Goal: Task Accomplishment & Management: Manage account settings

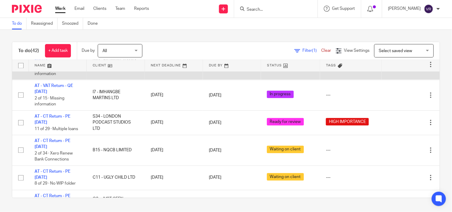
scroll to position [331, 0]
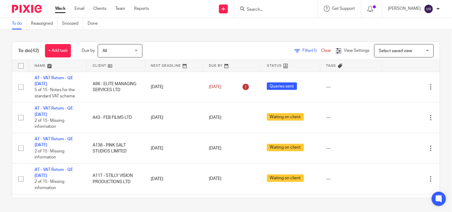
click at [233, 29] on div "To do Reassigned Snoozed Done" at bounding box center [226, 24] width 452 height 12
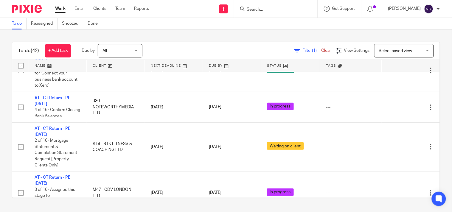
scroll to position [1322, 0]
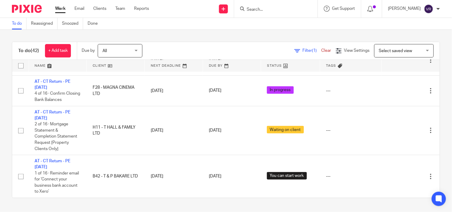
click at [1, 138] on div "To do (42) + Add task Due by All All Today Tomorrow This week Next week This mo…" at bounding box center [226, 120] width 452 height 180
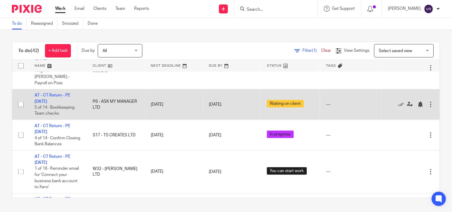
scroll to position [627, 0]
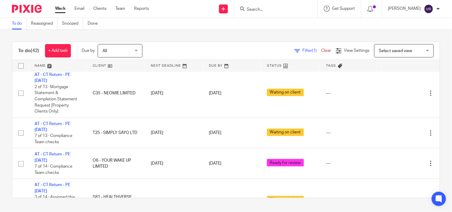
click at [208, 38] on div "To do (42) + Add task Due by All All Today Tomorrow This week Next week This mo…" at bounding box center [226, 120] width 452 height 180
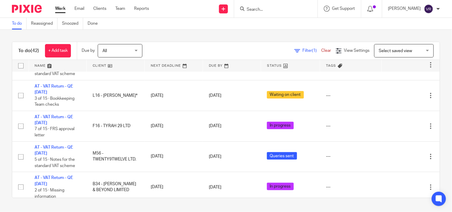
click at [301, 30] on div "To do (42) + Add task Due by All All Today Tomorrow This week Next week This mo…" at bounding box center [226, 120] width 452 height 180
click at [392, 20] on div "To do Reassigned Snoozed Done" at bounding box center [226, 24] width 452 height 12
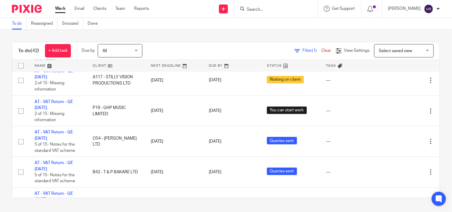
scroll to position [99, 0]
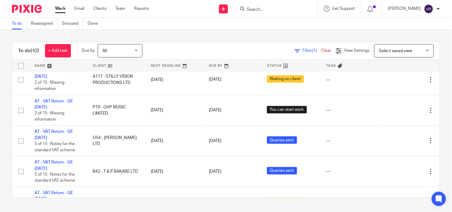
click at [235, 33] on div "To do (42) + Add task Due by All All Today Tomorrow This week Next week This mo…" at bounding box center [226, 120] width 452 height 180
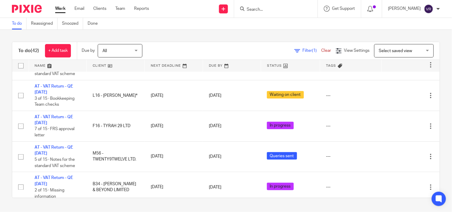
click at [226, 34] on div "To do (42) + Add task Due by All All Today Tomorrow This week Next week This mo…" at bounding box center [226, 120] width 452 height 180
click at [285, 36] on div "To do (42) + Add task Due by All All Today Tomorrow This week Next week This mo…" at bounding box center [226, 120] width 452 height 180
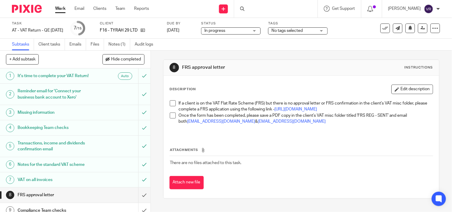
click at [171, 105] on span at bounding box center [173, 103] width 6 height 6
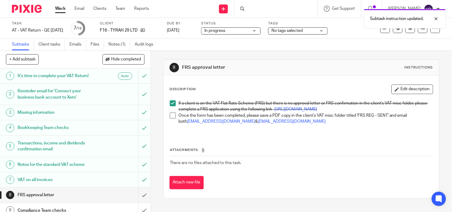
click at [171, 119] on span at bounding box center [173, 116] width 6 height 6
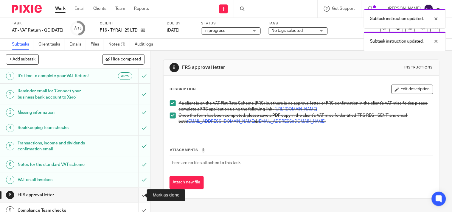
click at [141, 196] on input "submit" at bounding box center [75, 195] width 150 height 15
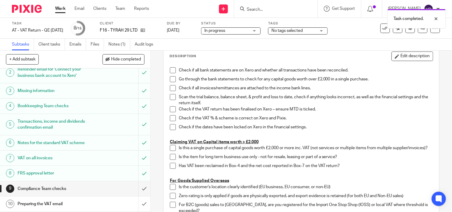
scroll to position [33, 0]
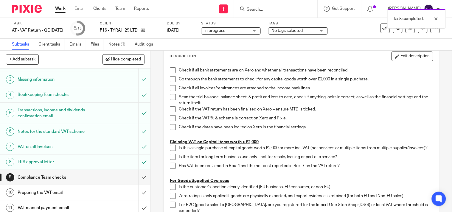
click at [261, 31] on div "In progress In progress" at bounding box center [231, 30] width 60 height 7
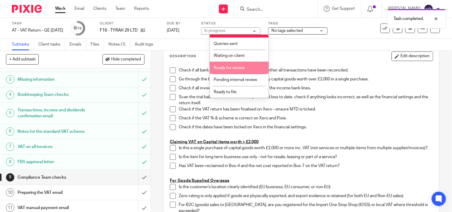
click at [238, 70] on li "Ready for review" at bounding box center [239, 68] width 59 height 12
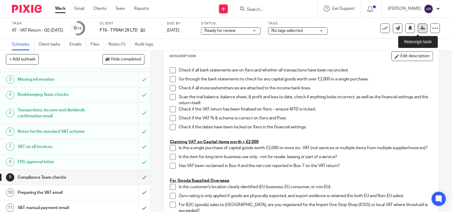
click at [418, 30] on link at bounding box center [423, 29] width 10 height 10
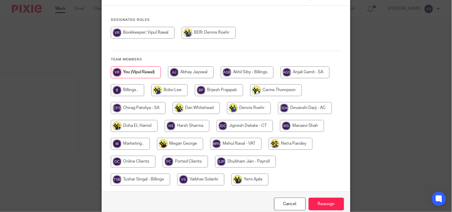
scroll to position [66, 0]
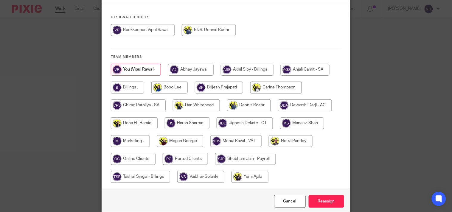
click at [243, 145] on input "radio" at bounding box center [235, 141] width 51 height 12
radio input "true"
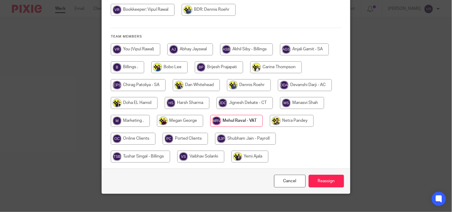
scroll to position [97, 0]
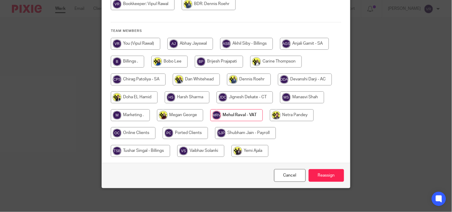
click at [314, 174] on input "Reassign" at bounding box center [325, 175] width 35 height 13
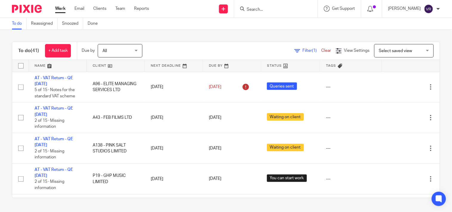
click at [196, 37] on div "To do (41) + Add task Due by All All [DATE] [DATE] This week Next week This mon…" at bounding box center [226, 120] width 452 height 180
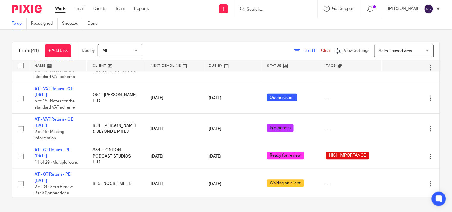
click at [208, 25] on div "To do Reassigned Snoozed Done" at bounding box center [226, 24] width 452 height 12
click at [275, 8] on input "Search" at bounding box center [273, 9] width 54 height 5
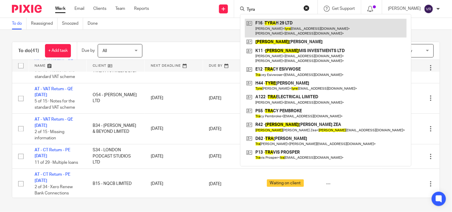
type input "Tyra"
click at [275, 24] on link at bounding box center [326, 28] width 162 height 18
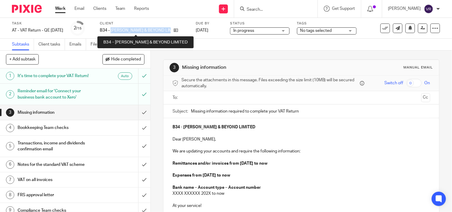
drag, startPoint x: 0, startPoint y: 0, endPoint x: 172, endPoint y: 30, distance: 174.4
click at [172, 30] on div "B34 - [PERSON_NAME] & BEYOND LIMITED" at bounding box center [144, 30] width 88 height 6
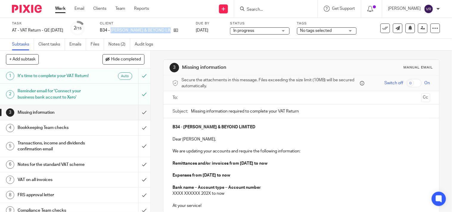
copy div "[PERSON_NAME] & BEYOND LIMITED"
click at [136, 113] on input "submit" at bounding box center [75, 112] width 150 height 15
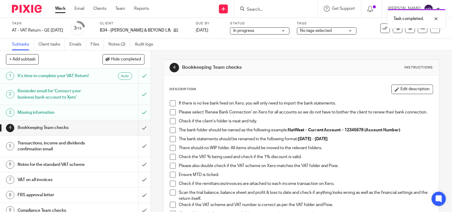
click at [170, 104] on span at bounding box center [173, 103] width 6 height 6
click at [170, 113] on span at bounding box center [173, 112] width 6 height 6
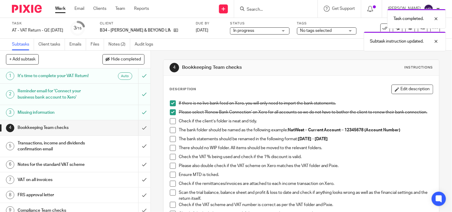
click at [171, 124] on span at bounding box center [173, 121] width 6 height 6
click at [170, 136] on li "The bank folder should be named as the following example: NatWest – Current Acc…" at bounding box center [301, 131] width 263 height 9
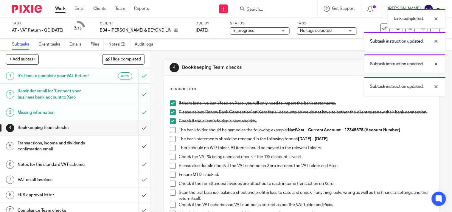
click at [171, 132] on span at bounding box center [173, 130] width 6 height 6
click at [171, 142] on span at bounding box center [173, 139] width 6 height 6
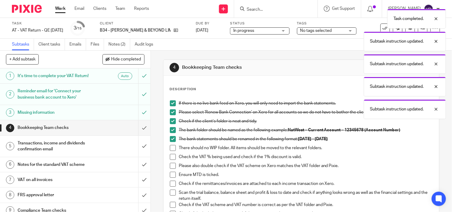
click at [171, 150] on span at bounding box center [173, 148] width 6 height 6
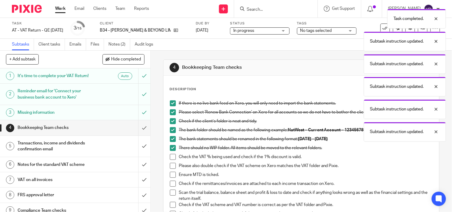
click at [171, 158] on span at bounding box center [173, 157] width 6 height 6
click at [171, 167] on span at bounding box center [173, 166] width 6 height 6
click at [170, 172] on li "Please also double check if the VAT scheme on Xero matches the VAT folder and P…" at bounding box center [301, 167] width 263 height 9
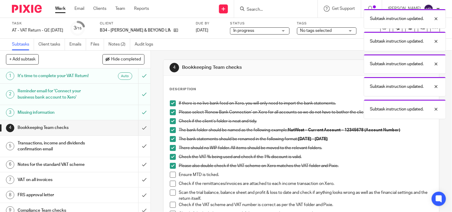
click at [170, 177] on span at bounding box center [173, 175] width 6 height 6
click at [170, 184] on span at bounding box center [173, 184] width 6 height 6
click at [170, 194] on span at bounding box center [173, 193] width 6 height 6
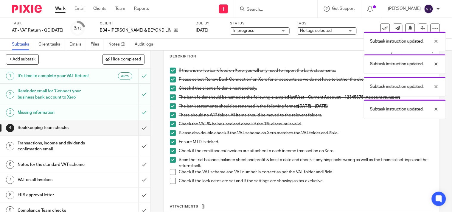
scroll to position [33, 0]
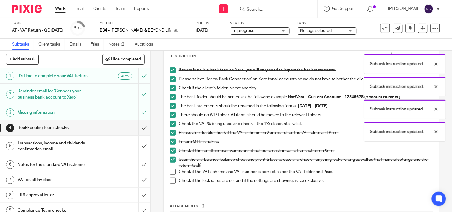
click at [171, 174] on span at bounding box center [173, 172] width 6 height 6
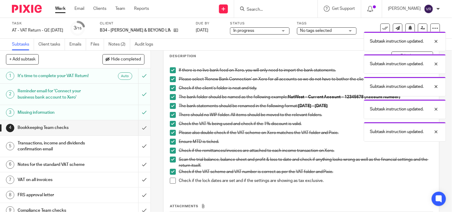
click at [172, 184] on span at bounding box center [173, 181] width 6 height 6
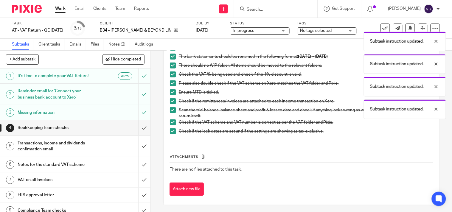
scroll to position [88, 0]
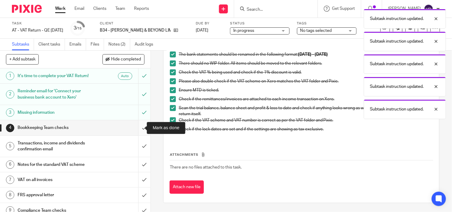
click at [139, 129] on input "submit" at bounding box center [75, 127] width 150 height 15
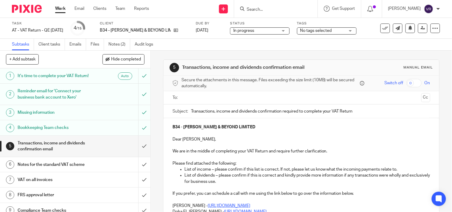
scroll to position [33, 0]
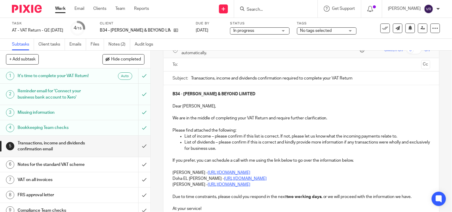
click at [236, 79] on input "Transactions, income and dividends confirmation required to complete your VAT R…" at bounding box center [310, 77] width 239 height 13
click at [229, 78] on input "Transactions, income and dividends confirmation required to complete your VAT R…" at bounding box center [310, 77] width 239 height 13
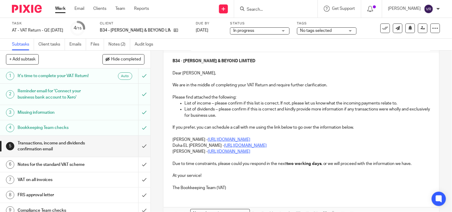
type input "Transactions and dividends confirmation required to complete your VAT Return"
click at [168, 144] on div "B34 - [PERSON_NAME] & BEYOND LIMITED Dear [PERSON_NAME], We are in the middle o…" at bounding box center [300, 123] width 275 height 143
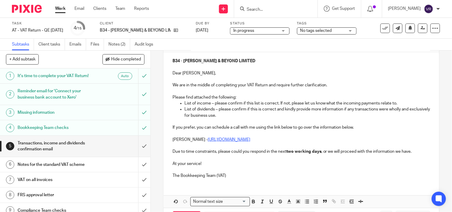
scroll to position [91, 0]
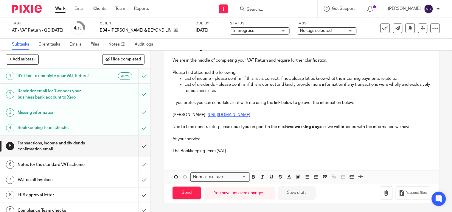
click at [300, 195] on button "Save draft" at bounding box center [297, 193] width 38 height 13
click at [417, 93] on p "List of dividends – please confirm if this is correct and kindly provide more i…" at bounding box center [307, 88] width 246 height 12
click at [302, 194] on button "Save draft" at bounding box center [297, 193] width 38 height 13
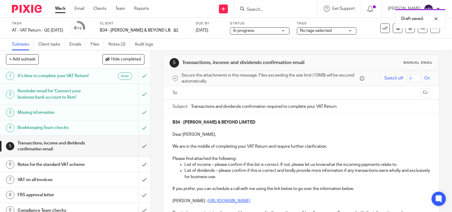
scroll to position [0, 0]
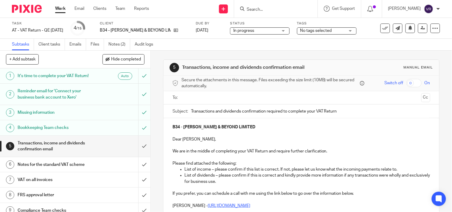
click at [254, 99] on input "text" at bounding box center [300, 97] width 235 height 7
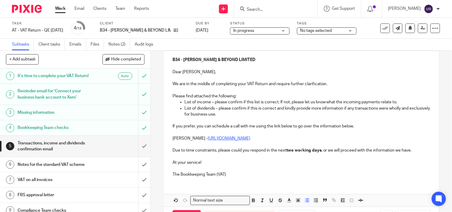
scroll to position [92, 0]
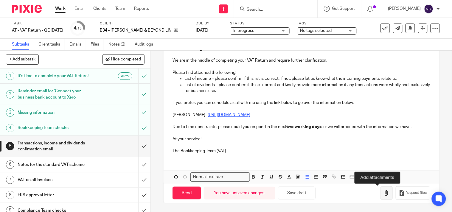
click at [383, 194] on icon "button" at bounding box center [386, 193] width 6 height 6
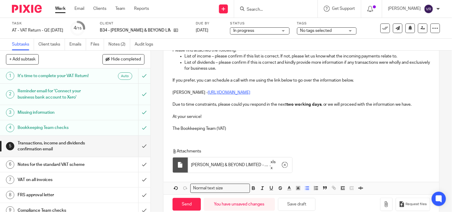
scroll to position [126, 0]
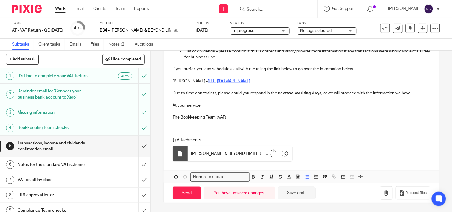
click at [307, 196] on button "Save draft" at bounding box center [297, 193] width 38 height 13
click at [292, 195] on button "Save draft" at bounding box center [297, 193] width 38 height 13
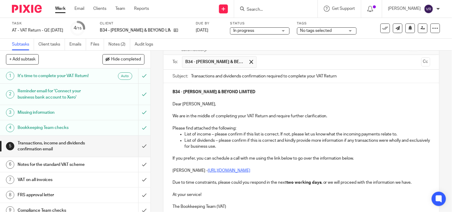
scroll to position [0, 0]
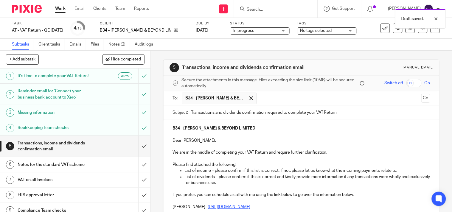
click at [275, 32] on div "In progress In progress" at bounding box center [260, 30] width 60 height 7
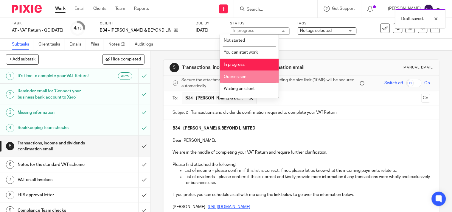
click at [248, 81] on li "Queries sent" at bounding box center [249, 77] width 59 height 12
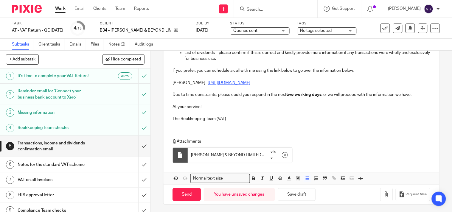
scroll to position [126, 0]
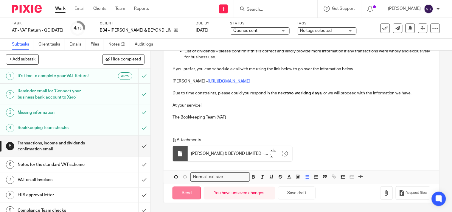
click at [195, 190] on input "Send" at bounding box center [186, 193] width 28 height 13
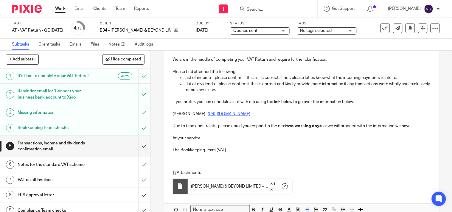
type input "Sent"
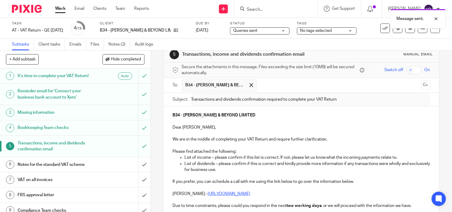
scroll to position [0, 0]
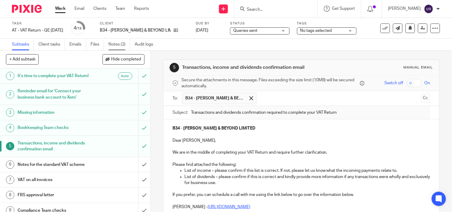
click at [121, 45] on link "Notes (2)" at bounding box center [119, 45] width 22 height 12
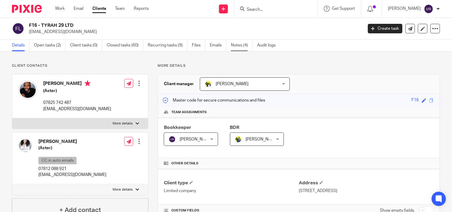
click at [245, 46] on link "Notes (4)" at bounding box center [242, 46] width 22 height 12
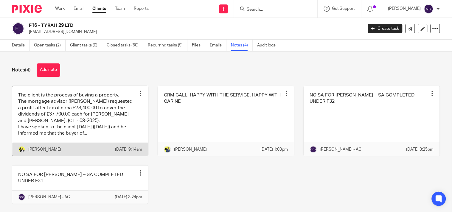
click at [98, 124] on link at bounding box center [80, 121] width 136 height 70
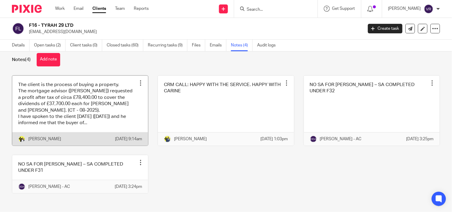
scroll to position [19, 0]
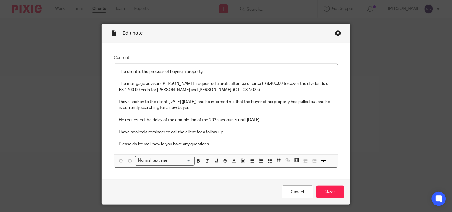
click at [337, 32] on div "Close this dialog window" at bounding box center [338, 33] width 6 height 6
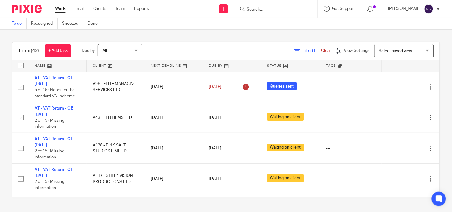
click at [193, 33] on div "To do (42) + Add task Due by All All Today Tomorrow This week Next week This mo…" at bounding box center [226, 120] width 452 height 180
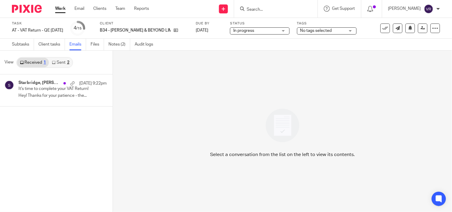
click at [57, 60] on link "Sent 2" at bounding box center [60, 63] width 23 height 10
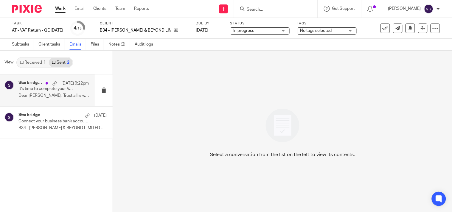
click at [54, 93] on div "Starbridge, Kemah Bob 17 Sep 9:22pm It's time to complete your VAT Return! Dear…" at bounding box center [53, 90] width 70 height 20
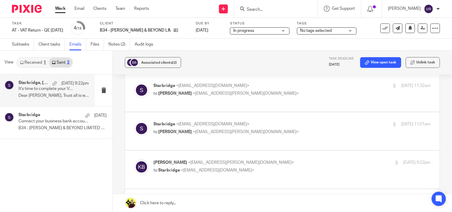
scroll to position [99, 0]
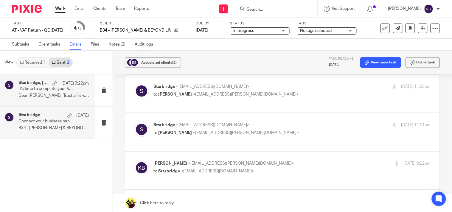
click at [38, 122] on p "Connect your business bank account to Xero" at bounding box center [46, 121] width 56 height 5
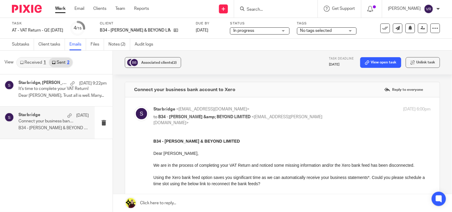
scroll to position [0, 0]
click at [93, 46] on link "Files" at bounding box center [97, 45] width 13 height 12
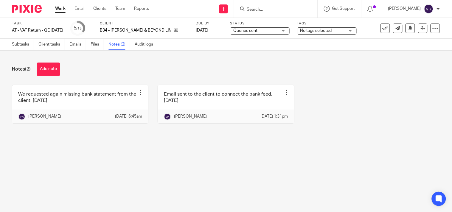
click at [55, 66] on button "Add note" at bounding box center [49, 69] width 24 height 13
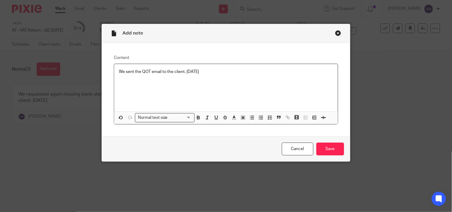
click at [149, 72] on p "We sent the QOT email to the client. [DATE]" at bounding box center [226, 72] width 214 height 6
drag, startPoint x: 183, startPoint y: 73, endPoint x: 95, endPoint y: 73, distance: 87.8
click at [95, 73] on div "Add note Content We sent the QOT email to the client. [DATE] Normal text size L…" at bounding box center [226, 106] width 452 height 212
copy p "We sent the QOT email to the client"
click at [331, 153] on input "Save" at bounding box center [330, 149] width 28 height 13
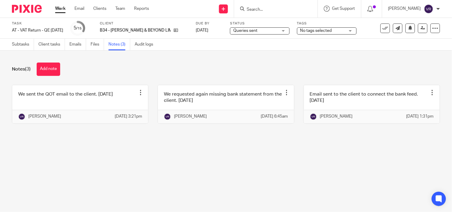
click at [60, 10] on link "Work" at bounding box center [60, 9] width 10 height 6
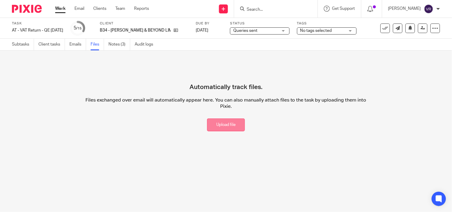
click at [231, 123] on button "Upload file" at bounding box center [226, 125] width 38 height 13
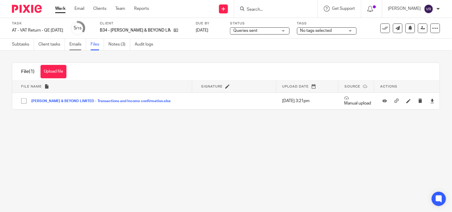
click at [76, 46] on link "Emails" at bounding box center [77, 45] width 17 height 12
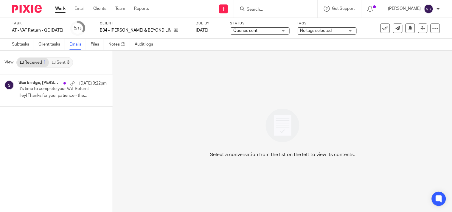
click at [61, 64] on link "Sent 3" at bounding box center [60, 63] width 23 height 10
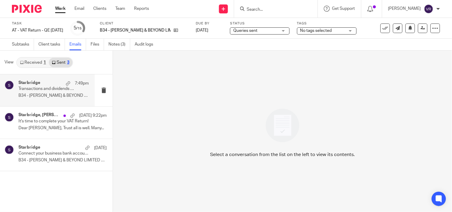
click at [52, 93] on div "Starbridge 7:49pm Transactions and dividends confirmation required to complete …" at bounding box center [53, 90] width 70 height 20
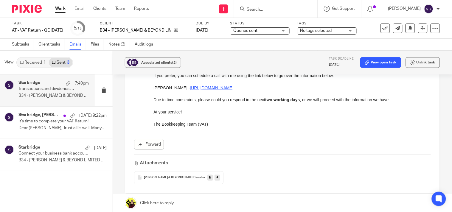
scroll to position [165, 0]
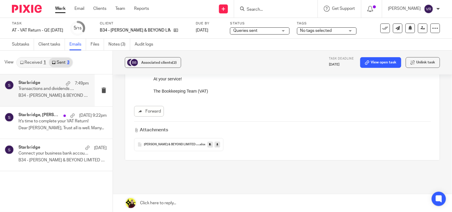
click at [174, 143] on span "BREON & BEYOND LIMITED - Transactions and Income confirmation" at bounding box center [171, 145] width 55 height 4
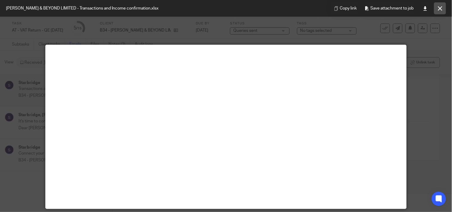
click at [442, 9] on icon at bounding box center [440, 8] width 4 height 4
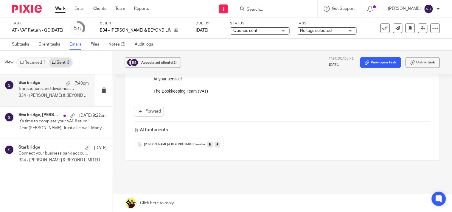
click at [216, 142] on icon at bounding box center [217, 144] width 2 height 4
click at [369, 176] on div "Transactions and dividends confirmation required to complete your VAT Return Re…" at bounding box center [282, 60] width 315 height 286
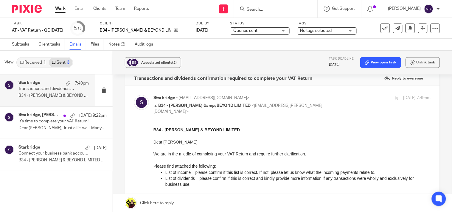
scroll to position [0, 0]
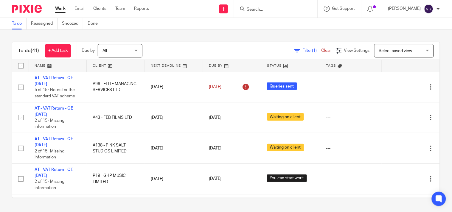
click at [60, 9] on link "Work" at bounding box center [60, 9] width 10 height 6
click at [195, 33] on div "To do (41) + Add task Due by All All [DATE] [DATE] This week Next week This mon…" at bounding box center [226, 120] width 452 height 180
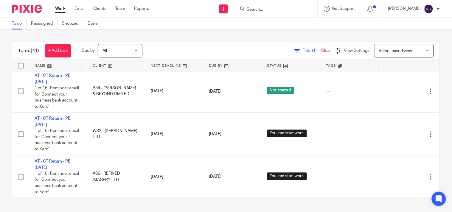
scroll to position [959, 0]
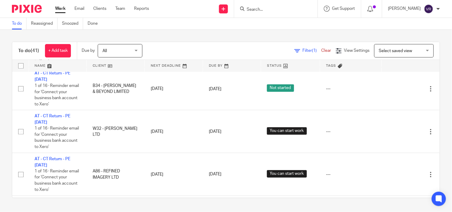
click at [1, 104] on div "To do (41) + Add task Due by All All [DATE] [DATE] This week Next week This mon…" at bounding box center [226, 120] width 452 height 180
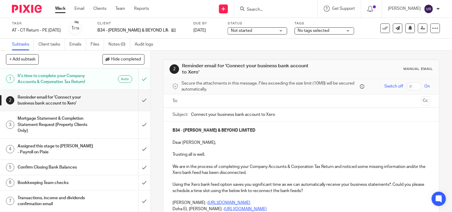
click at [273, 31] on div "Not started Not started" at bounding box center [257, 30] width 60 height 7
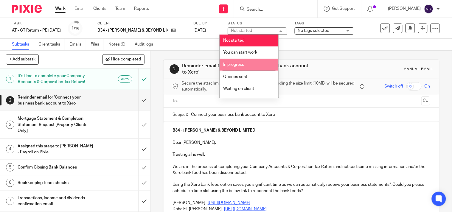
click at [245, 64] on li "In progress" at bounding box center [248, 65] width 59 height 12
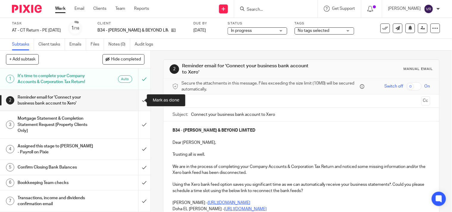
click at [140, 100] on input "submit" at bounding box center [75, 100] width 150 height 21
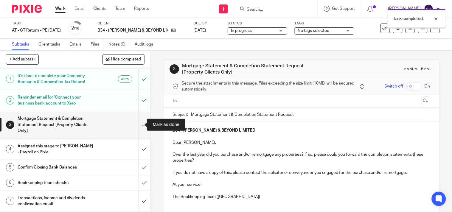
click at [136, 130] on input "submit" at bounding box center [75, 124] width 150 height 27
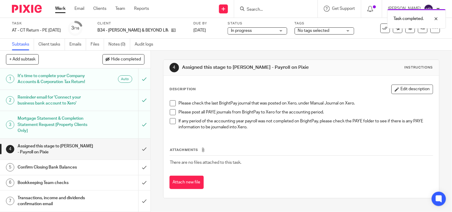
click at [330, 44] on div "Subtasks Client tasks Emails Files Notes (0) Audit logs" at bounding box center [226, 45] width 452 height 12
click at [437, 20] on div at bounding box center [431, 18] width 16 height 7
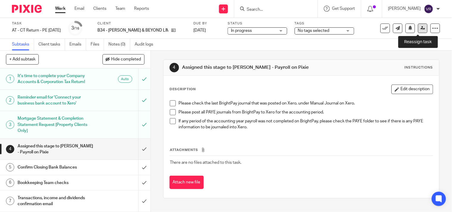
click at [420, 29] on icon at bounding box center [422, 28] width 4 height 4
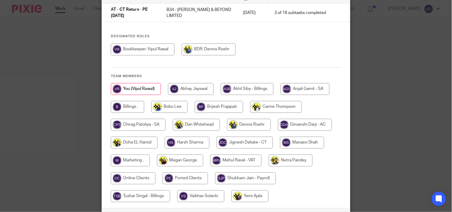
scroll to position [66, 0]
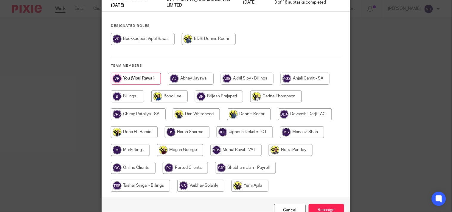
click at [247, 164] on input "radio" at bounding box center [245, 168] width 61 height 12
radio input "true"
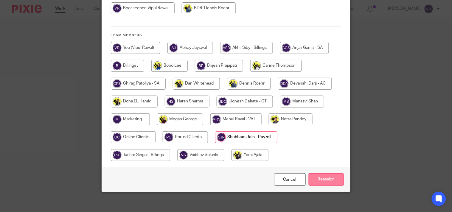
click at [319, 174] on input "Reassign" at bounding box center [325, 179] width 35 height 13
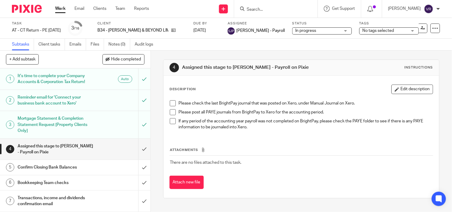
click at [441, 159] on div "4 Assigned this stage to Shubham Jain - Payroll on Pixie Instructions Descripti…" at bounding box center [301, 131] width 301 height 161
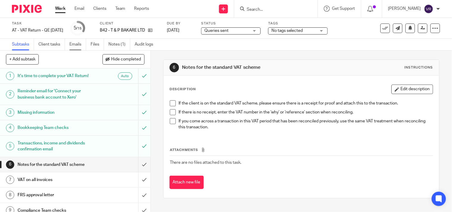
click at [79, 44] on link "Emails" at bounding box center [77, 45] width 17 height 12
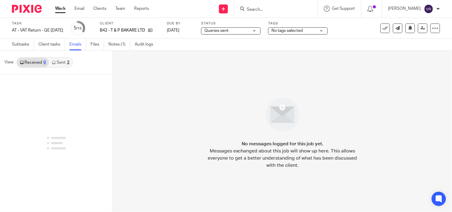
click at [63, 61] on link "Sent 2" at bounding box center [60, 63] width 23 height 10
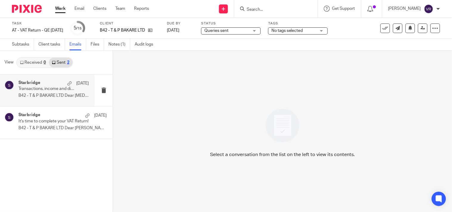
click at [52, 97] on p "B42 - T & P BAKARE LTD Dear [MEDICAL_DATA], ..." at bounding box center [53, 95] width 70 height 5
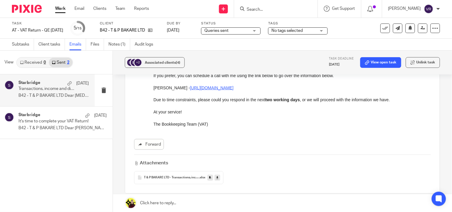
scroll to position [92, 0]
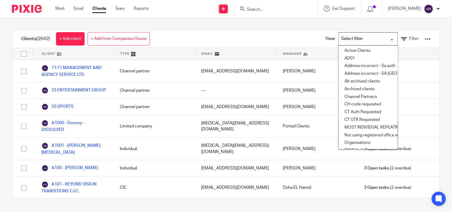
click at [352, 39] on input "Search for option" at bounding box center [366, 39] width 55 height 10
click at [353, 38] on input "Search for option" at bounding box center [366, 39] width 55 height 10
click at [304, 22] on div "Clients (2042) + Add client + Add from Companies House View: Loading... Active …" at bounding box center [226, 114] width 452 height 192
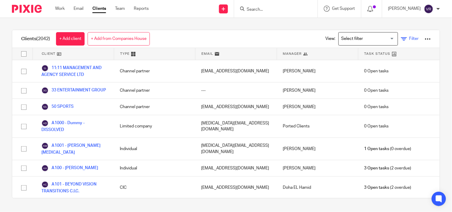
click at [401, 40] on icon at bounding box center [404, 39] width 6 height 6
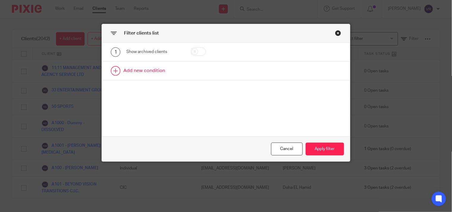
click at [143, 73] on link at bounding box center [226, 71] width 248 height 18
click at [153, 76] on div "Field" at bounding box center [151, 72] width 40 height 13
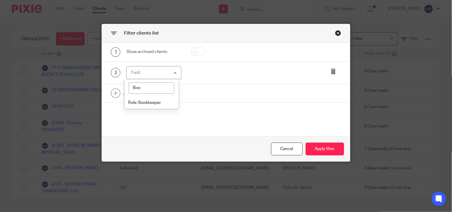
type input "Book"
click at [151, 103] on span "Role: Bookkeeper" at bounding box center [144, 103] width 33 height 4
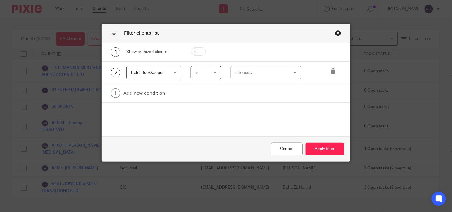
click at [261, 72] on div "choose..." at bounding box center [261, 72] width 52 height 13
type input "Vip"
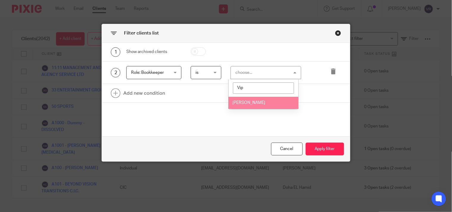
click at [254, 101] on li "[PERSON_NAME]" at bounding box center [263, 103] width 70 height 12
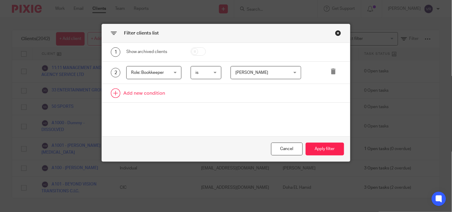
click at [147, 93] on link at bounding box center [226, 93] width 248 height 18
click at [147, 93] on div "Field" at bounding box center [151, 95] width 40 height 13
type input "Limit"
drag, startPoint x: 148, startPoint y: 109, endPoint x: 124, endPoint y: 110, distance: 23.8
click at [124, 110] on div "Limit" at bounding box center [151, 110] width 54 height 17
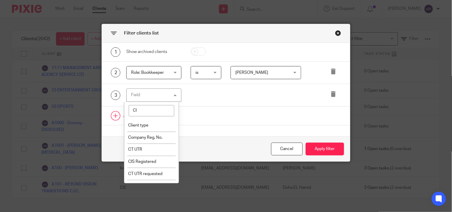
type input "Cli"
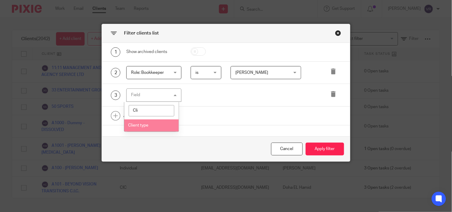
click at [138, 121] on li "Client type" at bounding box center [151, 125] width 54 height 12
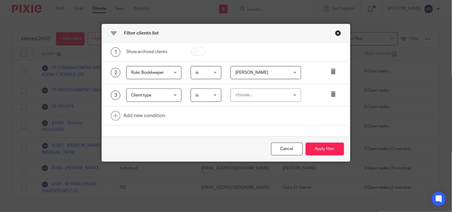
click at [237, 96] on div "choose..." at bounding box center [261, 95] width 52 height 13
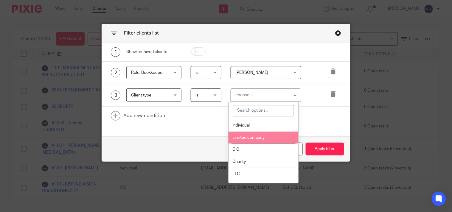
click at [245, 138] on span "Limited company" at bounding box center [248, 137] width 32 height 4
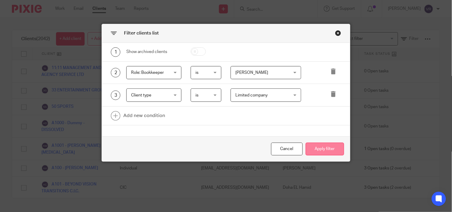
click at [329, 150] on button "Apply filter" at bounding box center [324, 149] width 38 height 13
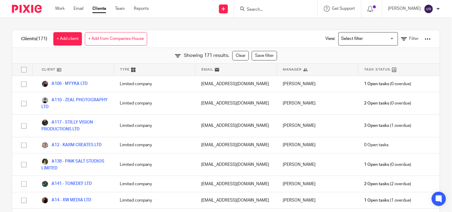
click at [425, 40] on div at bounding box center [428, 39] width 6 height 6
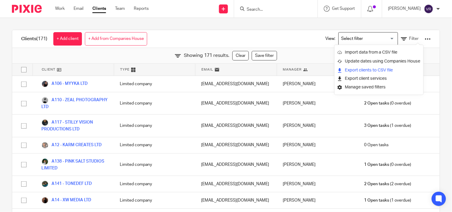
click at [358, 68] on link "Export clients to CSV file" at bounding box center [378, 70] width 83 height 9
click at [404, 36] on link "Filter" at bounding box center [410, 39] width 18 height 6
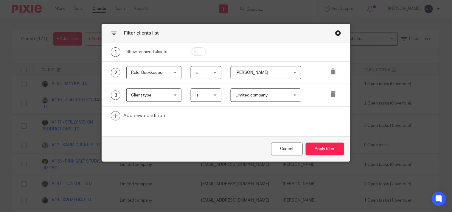
click at [269, 95] on span "Limited company" at bounding box center [261, 95] width 52 height 13
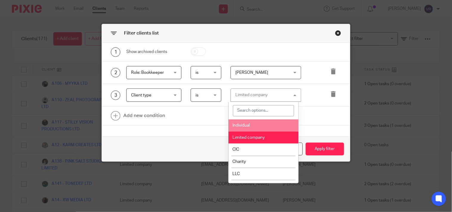
click at [260, 125] on li "Individual" at bounding box center [263, 125] width 70 height 12
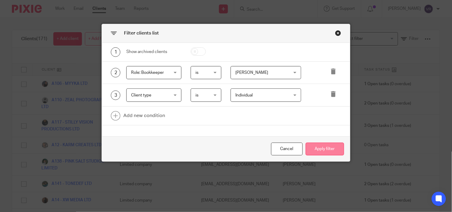
click at [326, 150] on button "Apply filter" at bounding box center [324, 149] width 38 height 13
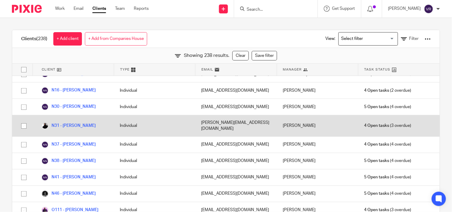
scroll to position [2680, 0]
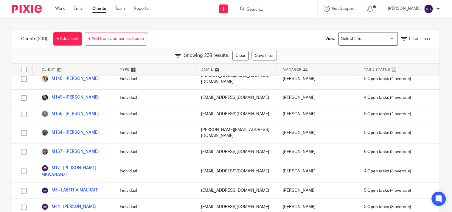
click at [425, 39] on div at bounding box center [428, 39] width 6 height 6
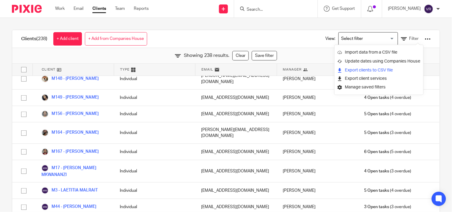
click at [359, 70] on link "Export clients to CSV file" at bounding box center [378, 70] width 83 height 9
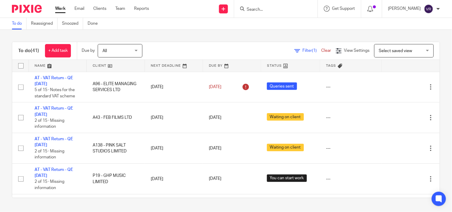
click at [239, 33] on div "To do (41) + Add task Due by All All [DATE] [DATE] This week Next week This mon…" at bounding box center [226, 120] width 452 height 180
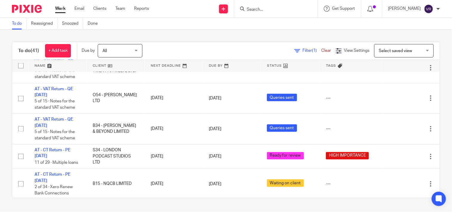
scroll to position [939, 0]
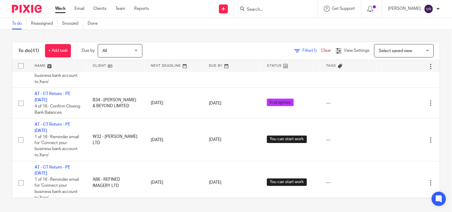
click at [259, 33] on div "To do (41) + Add task Due by All All [DATE] [DATE] This week Next week This mon…" at bounding box center [226, 120] width 452 height 180
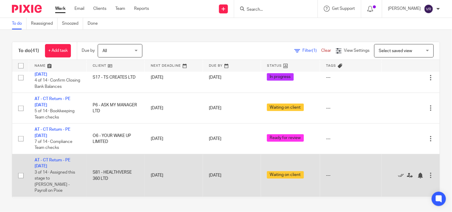
scroll to position [674, 0]
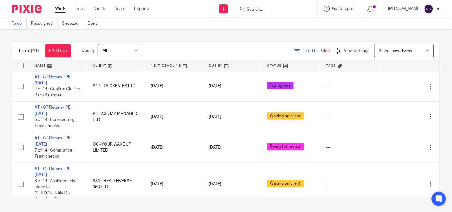
click at [422, 33] on div "To do (41) + Add task Due by All All [DATE] [DATE] This week Next week This mon…" at bounding box center [226, 120] width 452 height 180
click at [198, 37] on div "To do (41) + Add task Due by All All Today Tomorrow This week Next week This mo…" at bounding box center [226, 120] width 452 height 180
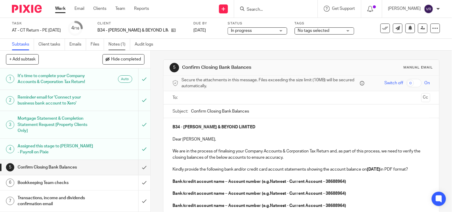
click at [119, 46] on link "Notes (1)" at bounding box center [119, 45] width 22 height 12
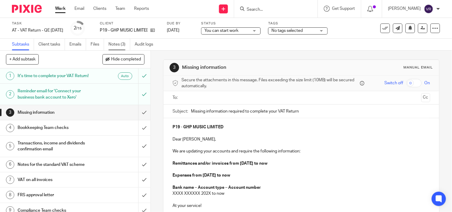
click at [121, 44] on link "Notes (3)" at bounding box center [119, 45] width 22 height 12
